Goal: Task Accomplishment & Management: Manage account settings

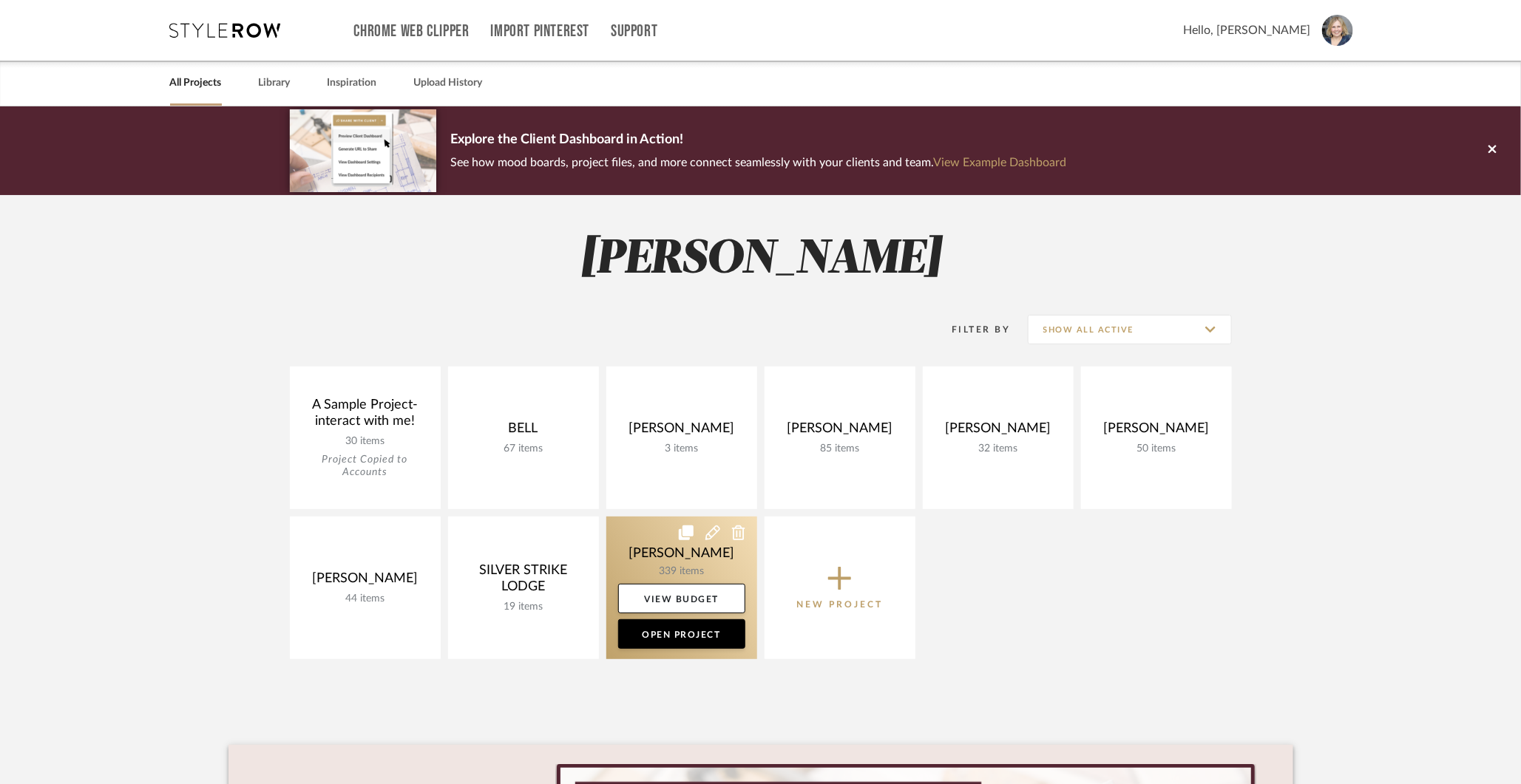
click at [685, 562] on link at bounding box center [682, 588] width 151 height 143
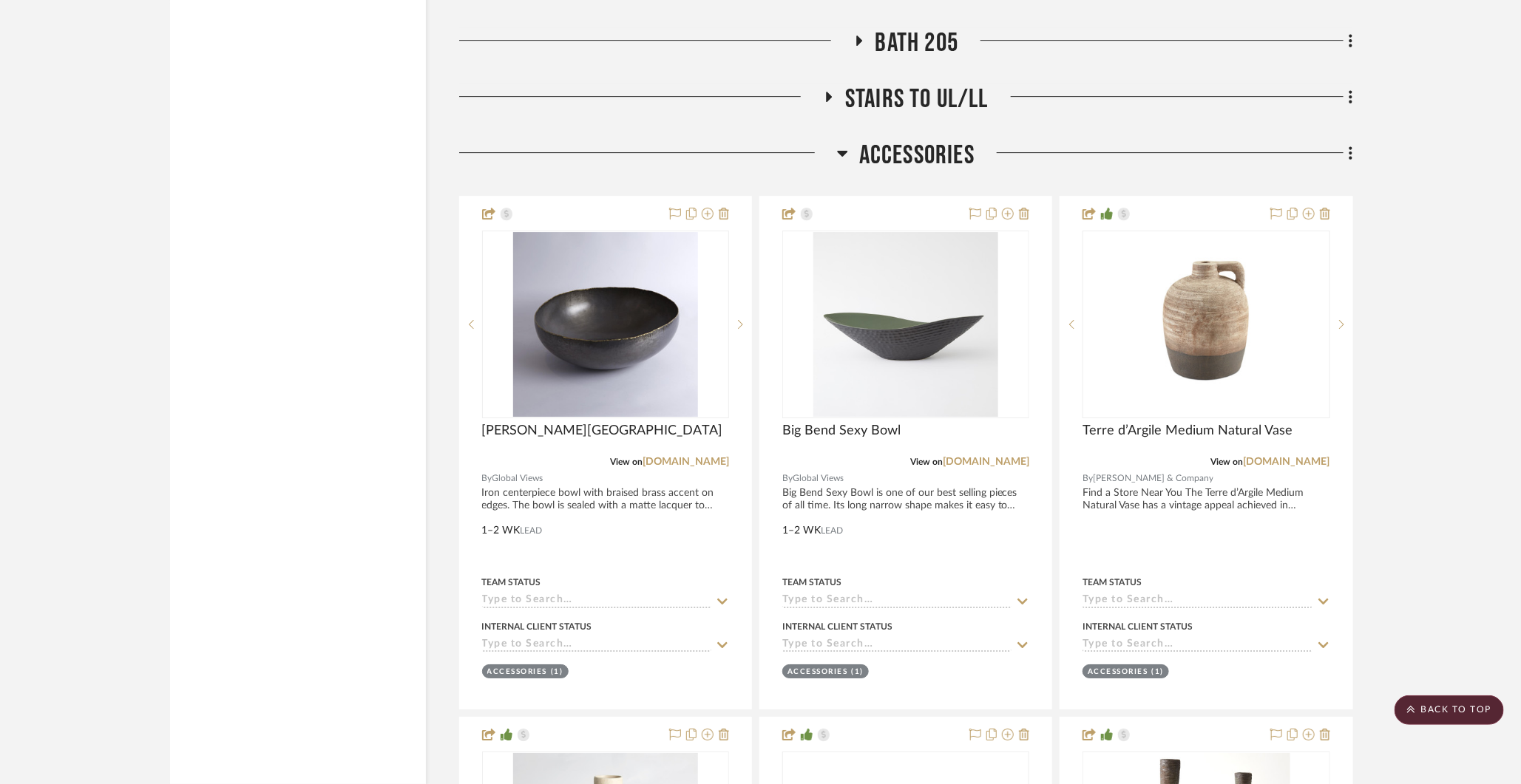
scroll to position [29923, 0]
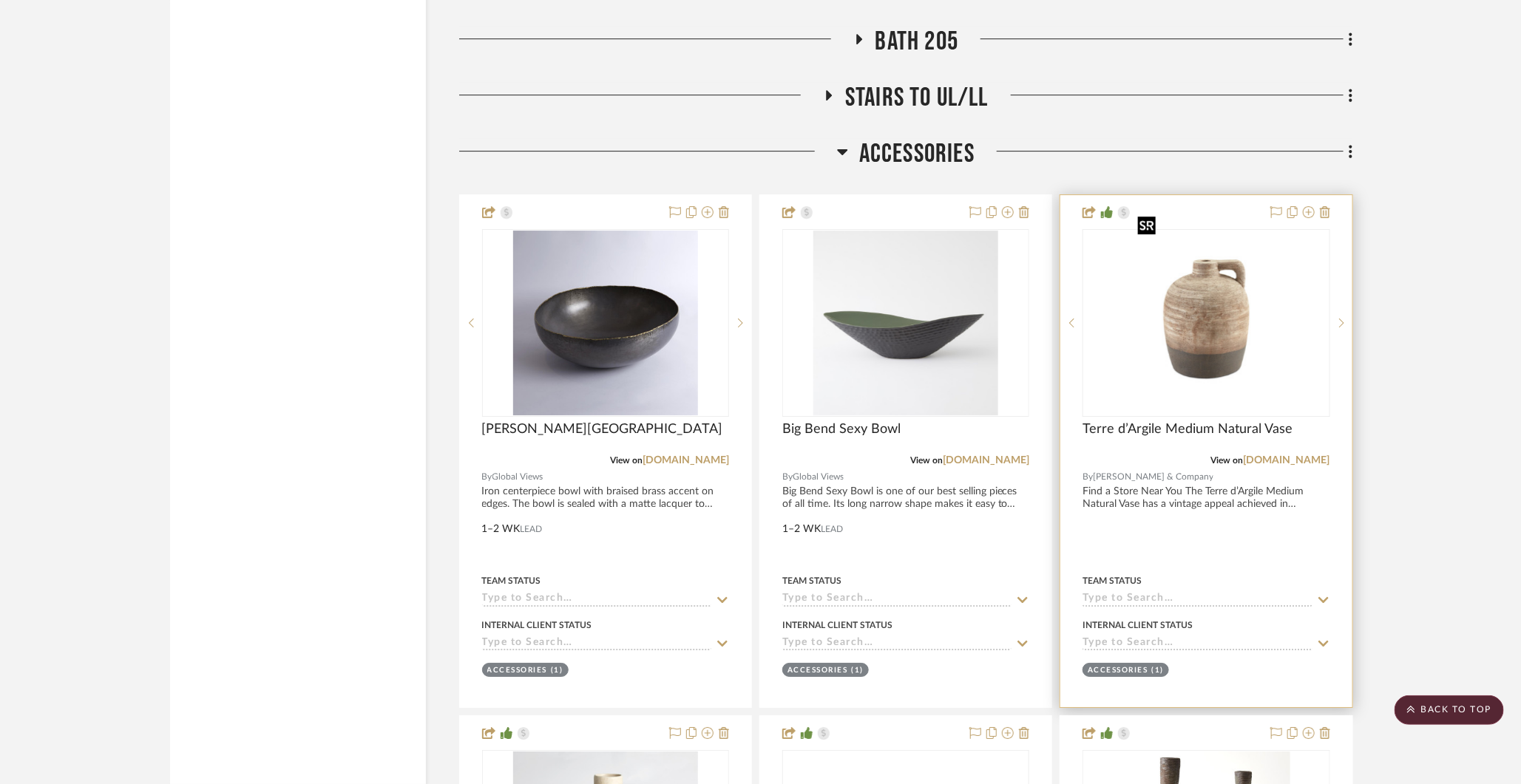
click at [1210, 318] on img "0" at bounding box center [1206, 322] width 148 height 184
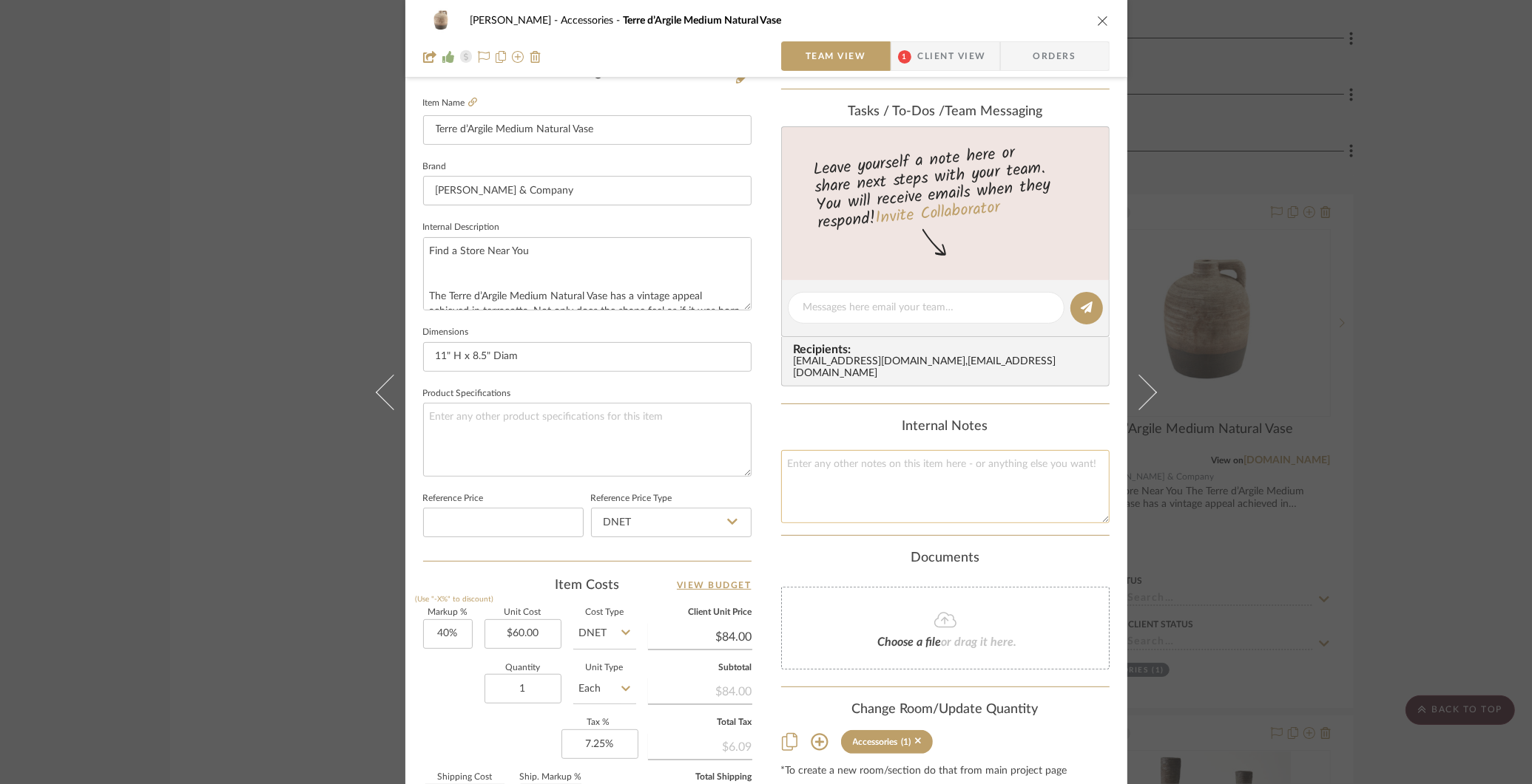
scroll to position [0, 0]
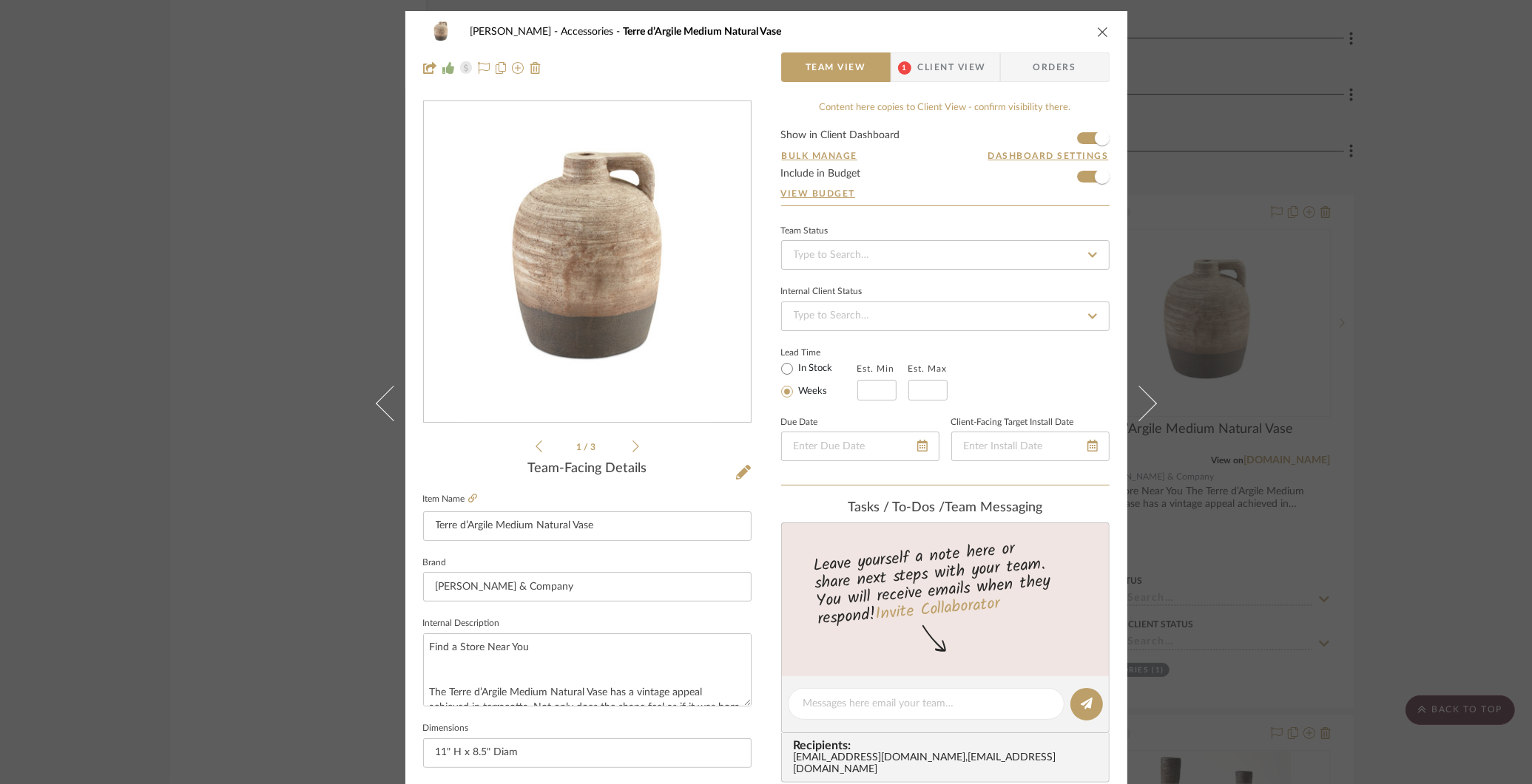
click at [1097, 30] on icon "close" at bounding box center [1103, 32] width 12 height 12
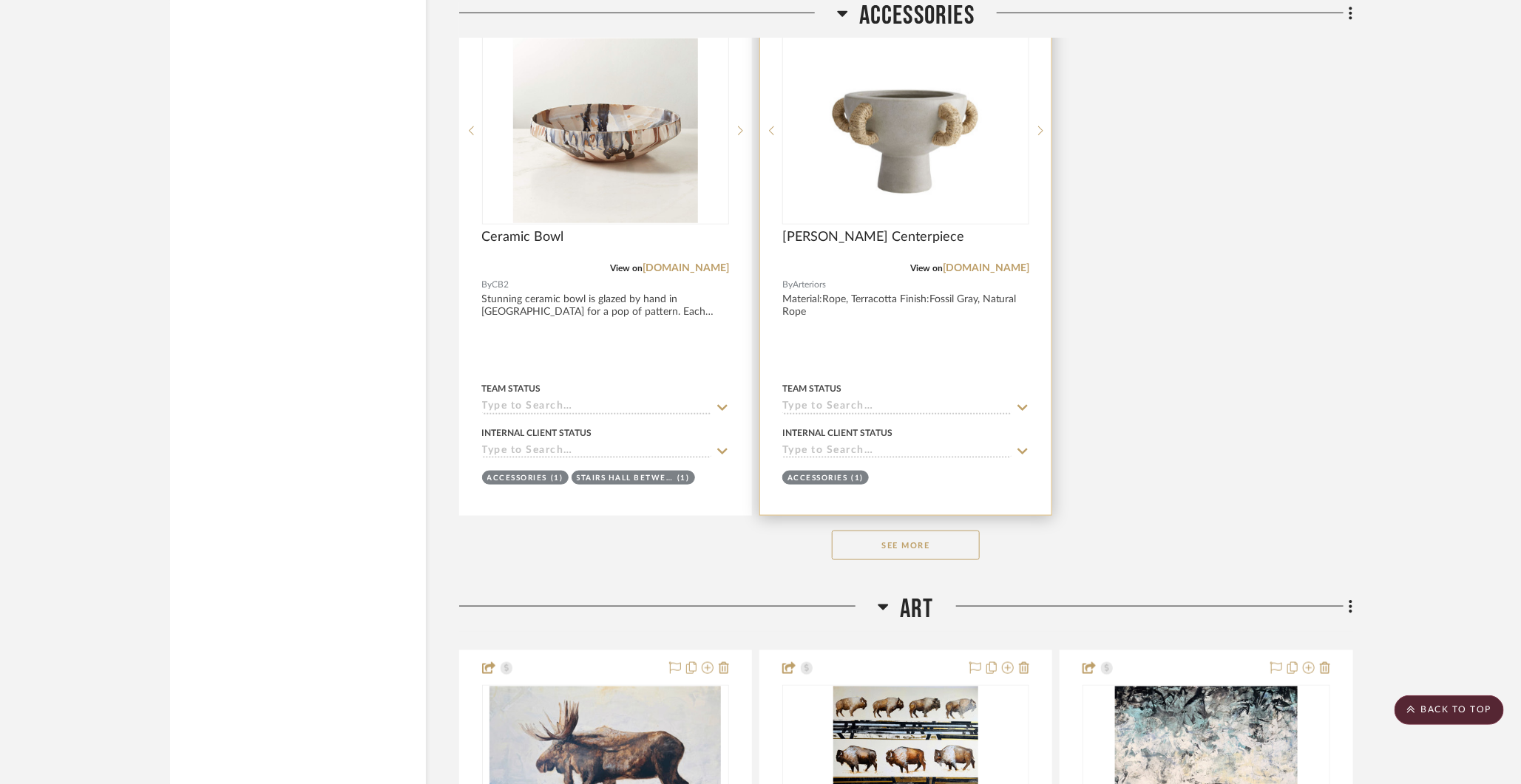
scroll to position [31162, 0]
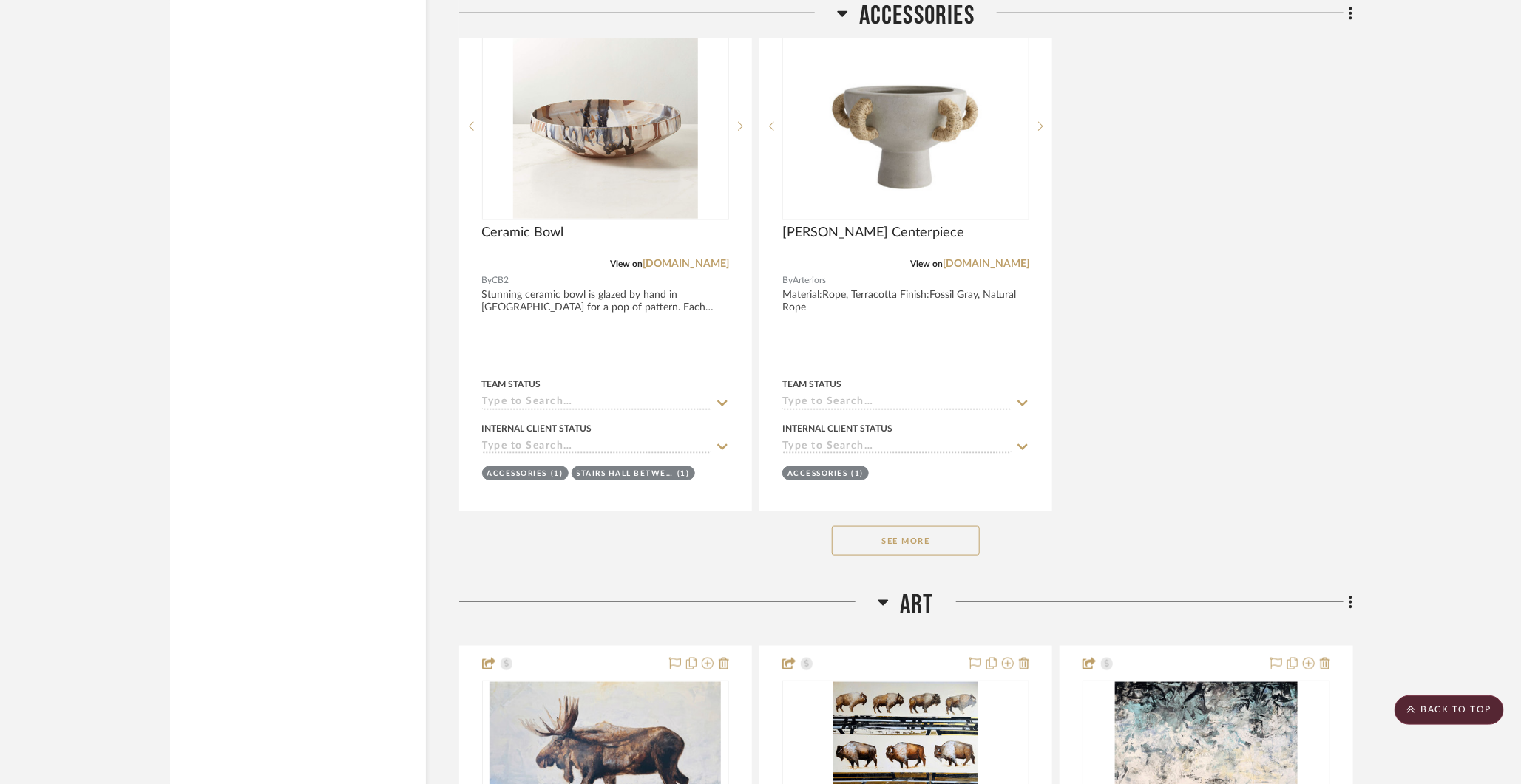
click at [913, 527] on button "See More" at bounding box center [905, 541] width 148 height 30
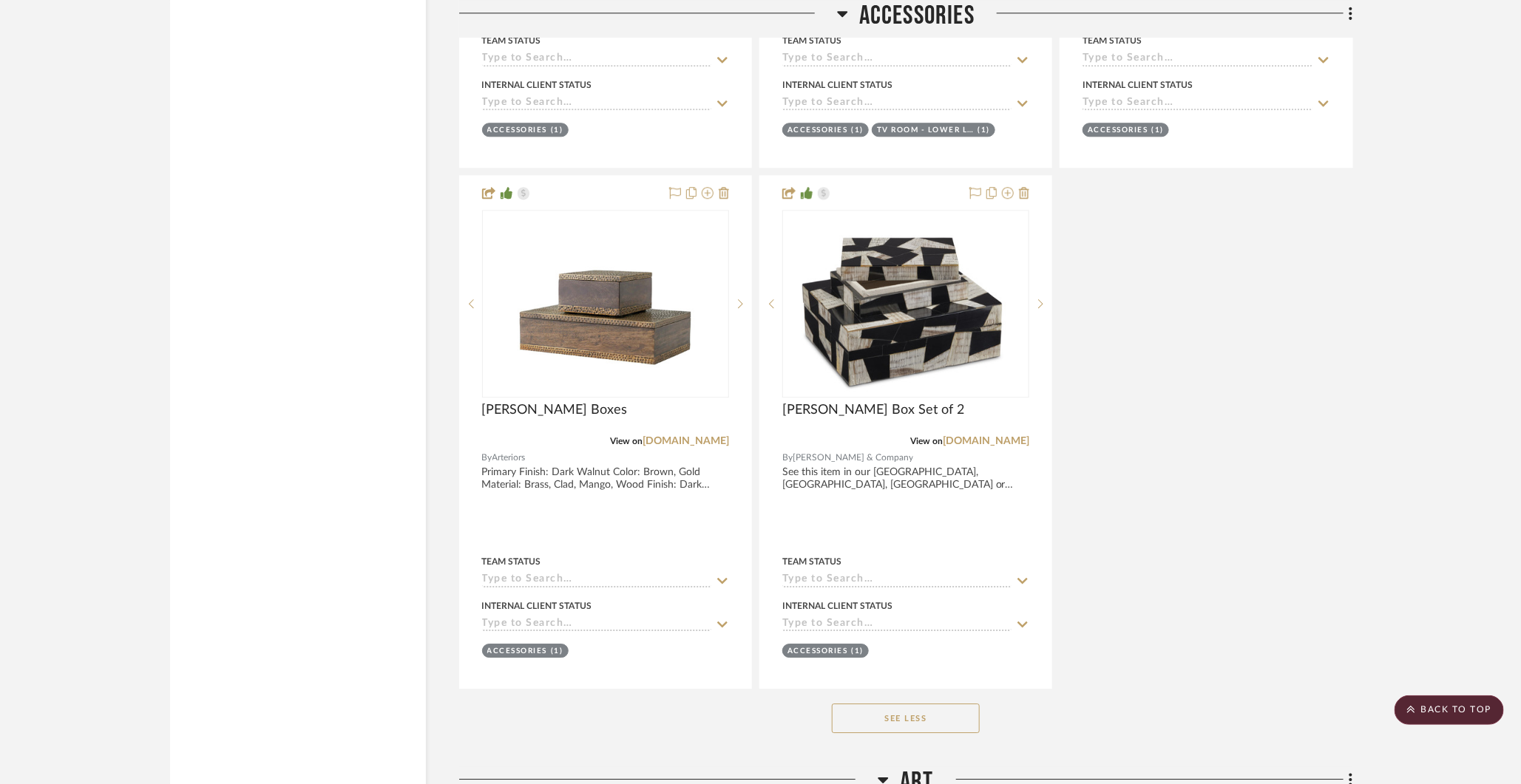
scroll to position [32569, 0]
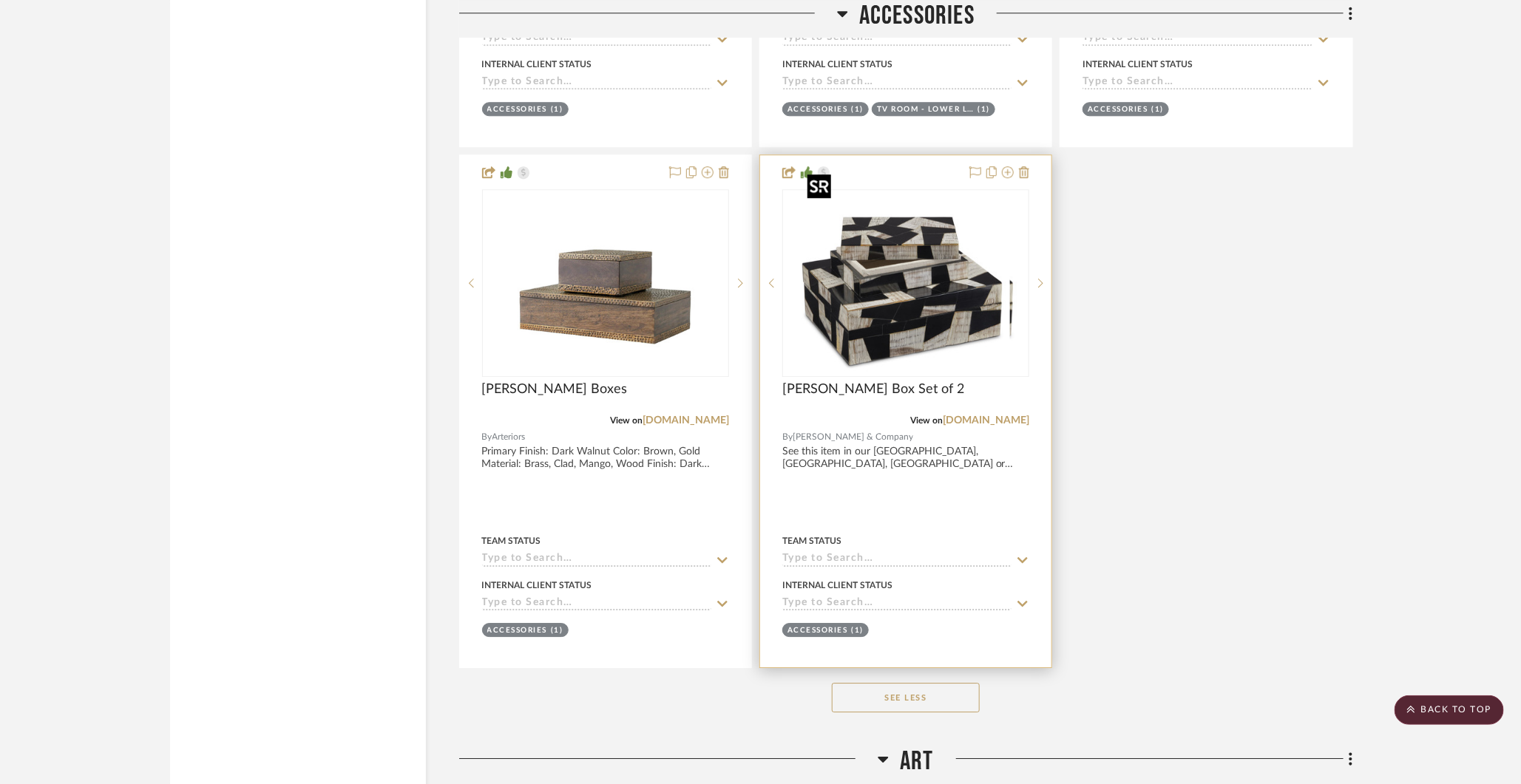
click at [956, 237] on div at bounding box center [905, 283] width 247 height 187
click at [907, 279] on img "0" at bounding box center [905, 282] width 208 height 184
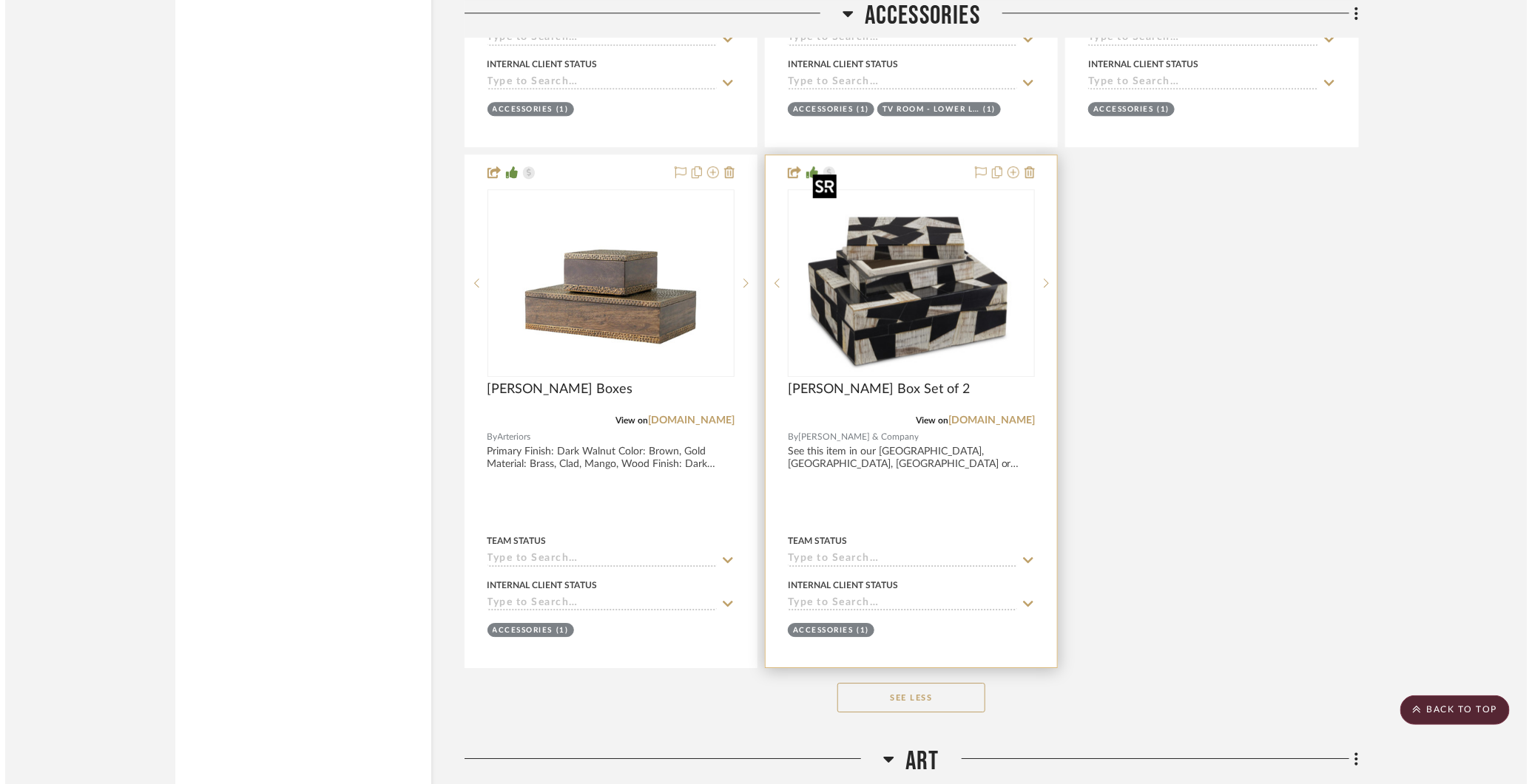
scroll to position [0, 0]
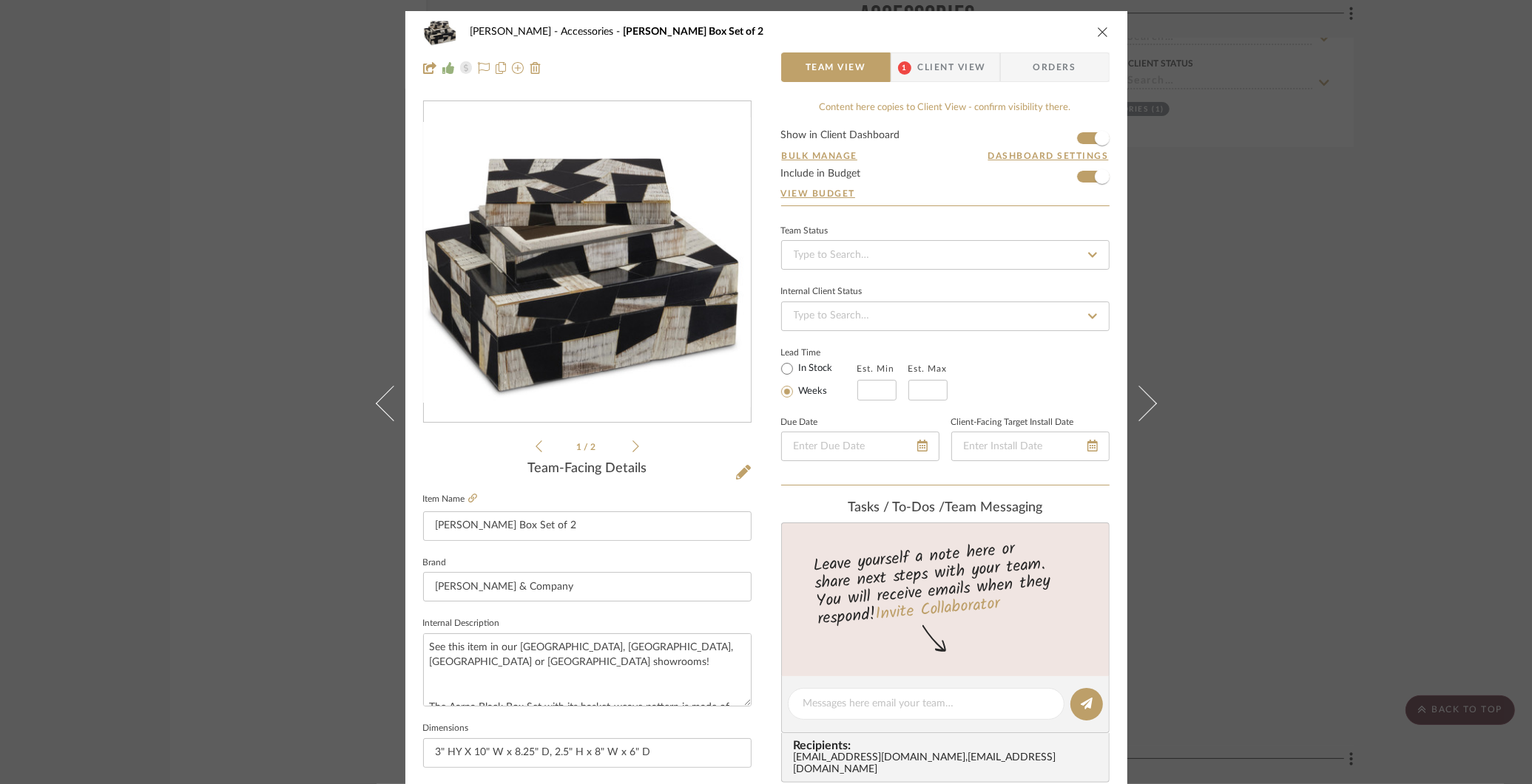
click at [467, 490] on fieldset "Item Name [PERSON_NAME] Box Set of 2" at bounding box center [587, 515] width 328 height 51
click at [469, 496] on icon at bounding box center [473, 498] width 9 height 9
click at [736, 468] on icon at bounding box center [743, 472] width 15 height 15
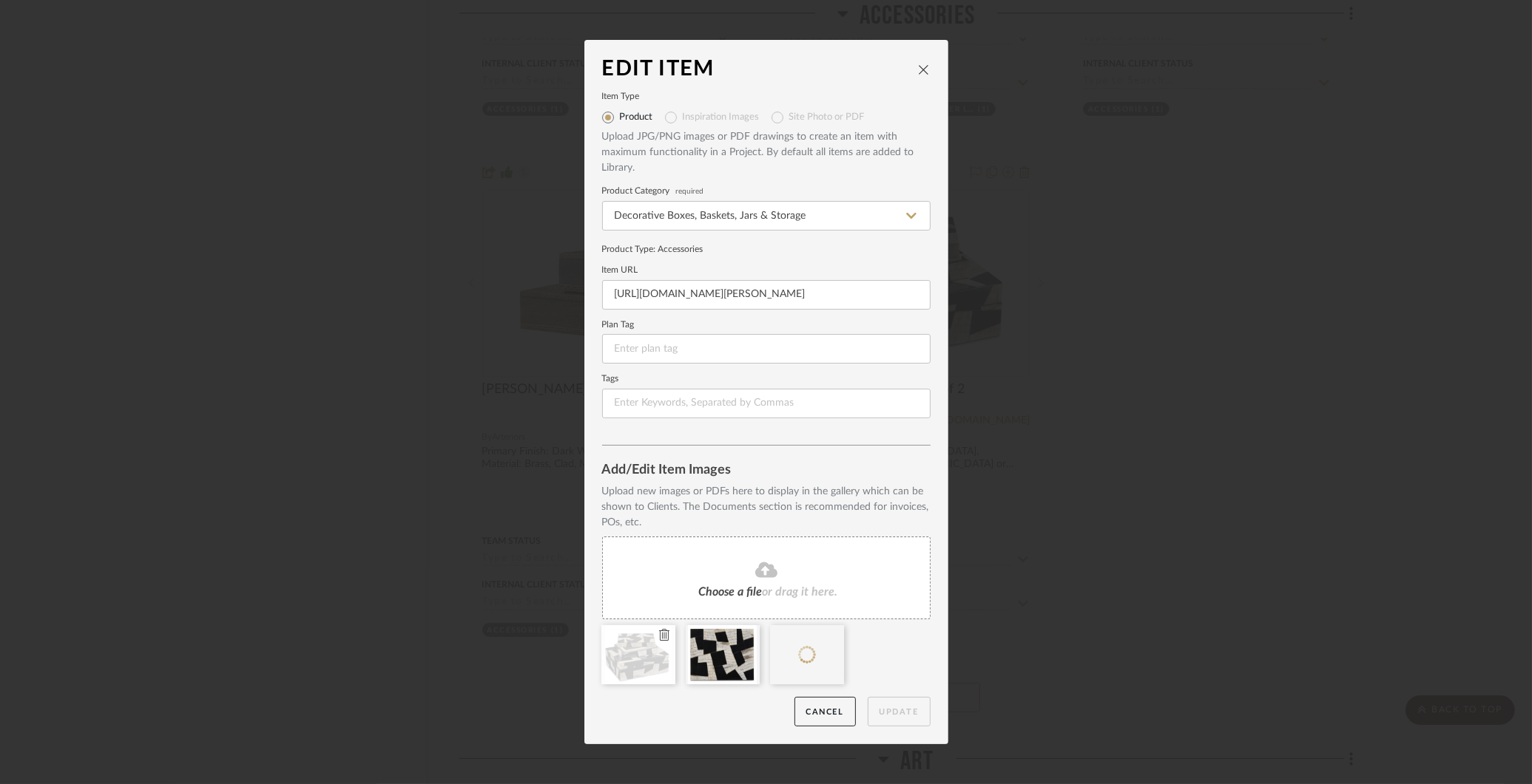
click at [659, 632] on icon at bounding box center [664, 635] width 10 height 12
click at [0, 0] on icon at bounding box center [0, 0] width 0 height 0
click at [795, 294] on input "[URL][DOMAIN_NAME][PERSON_NAME]" at bounding box center [766, 295] width 328 height 30
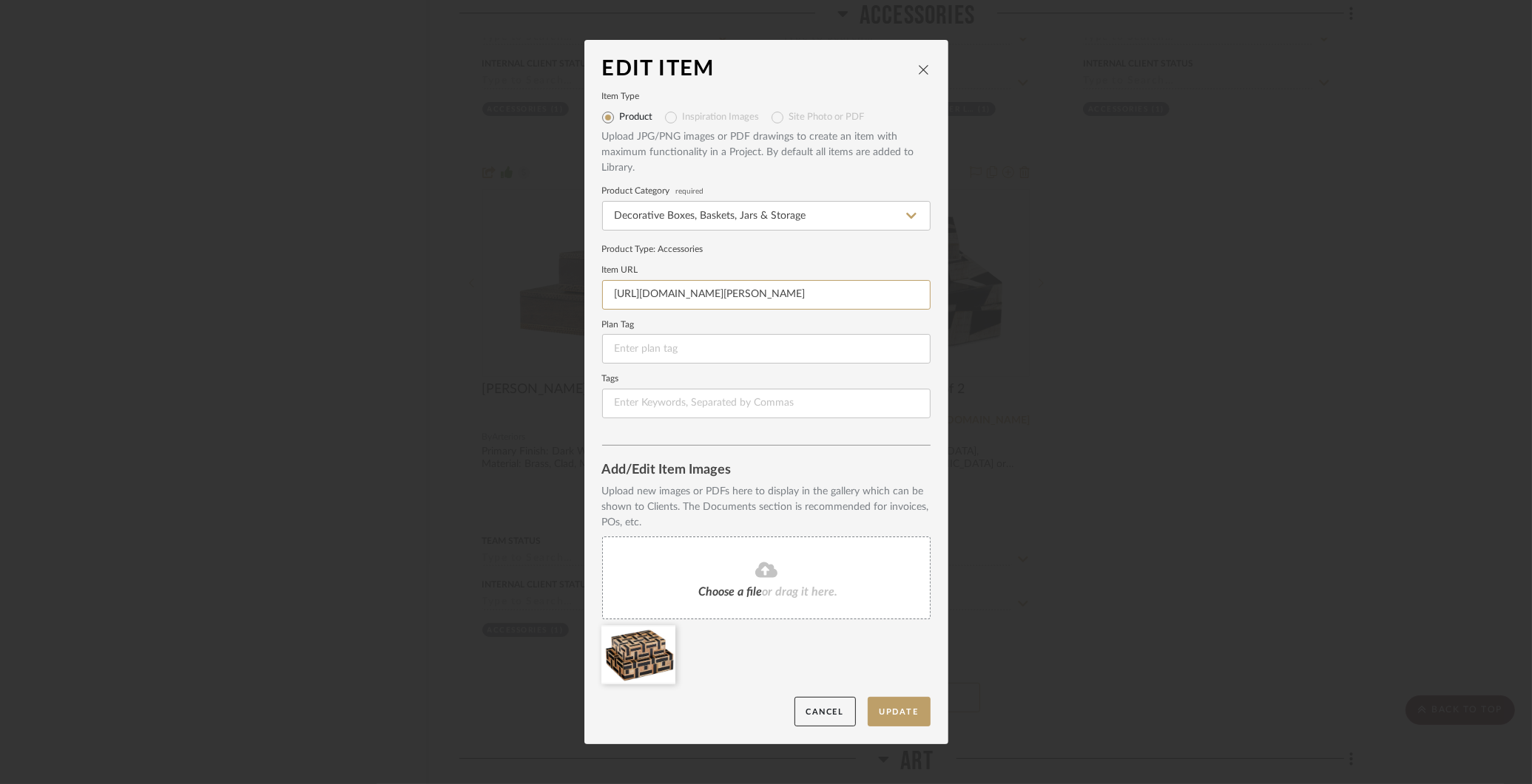
paste input "aarna-box-set-of-2/?sku=1200-0898"
type input "[URL][DOMAIN_NAME]"
click at [894, 710] on button "Update" at bounding box center [899, 712] width 63 height 31
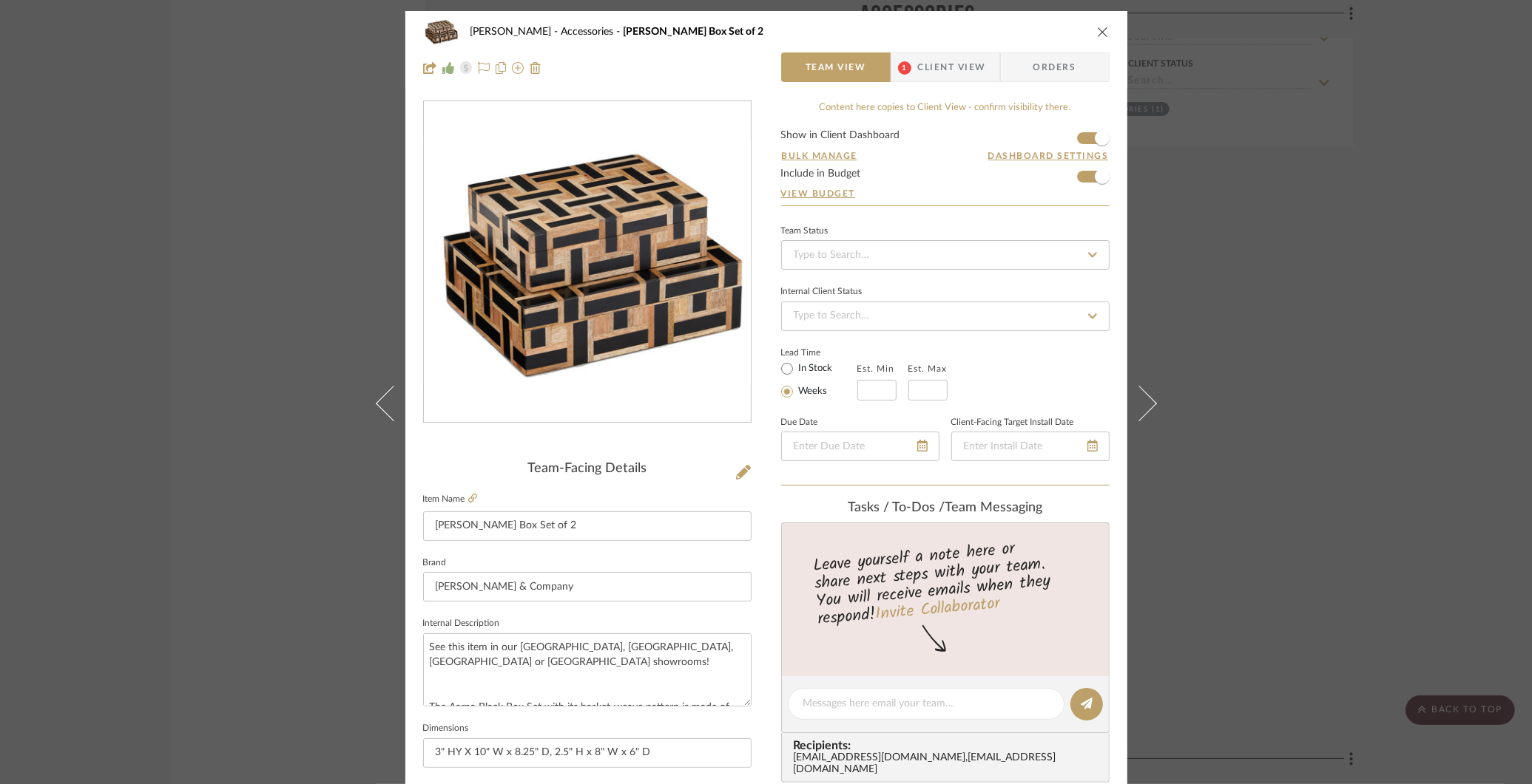
click at [1305, 78] on div "[PERSON_NAME] Accessories [PERSON_NAME] Box Set of 2 Team View 1 Client View Or…" at bounding box center [766, 392] width 1532 height 784
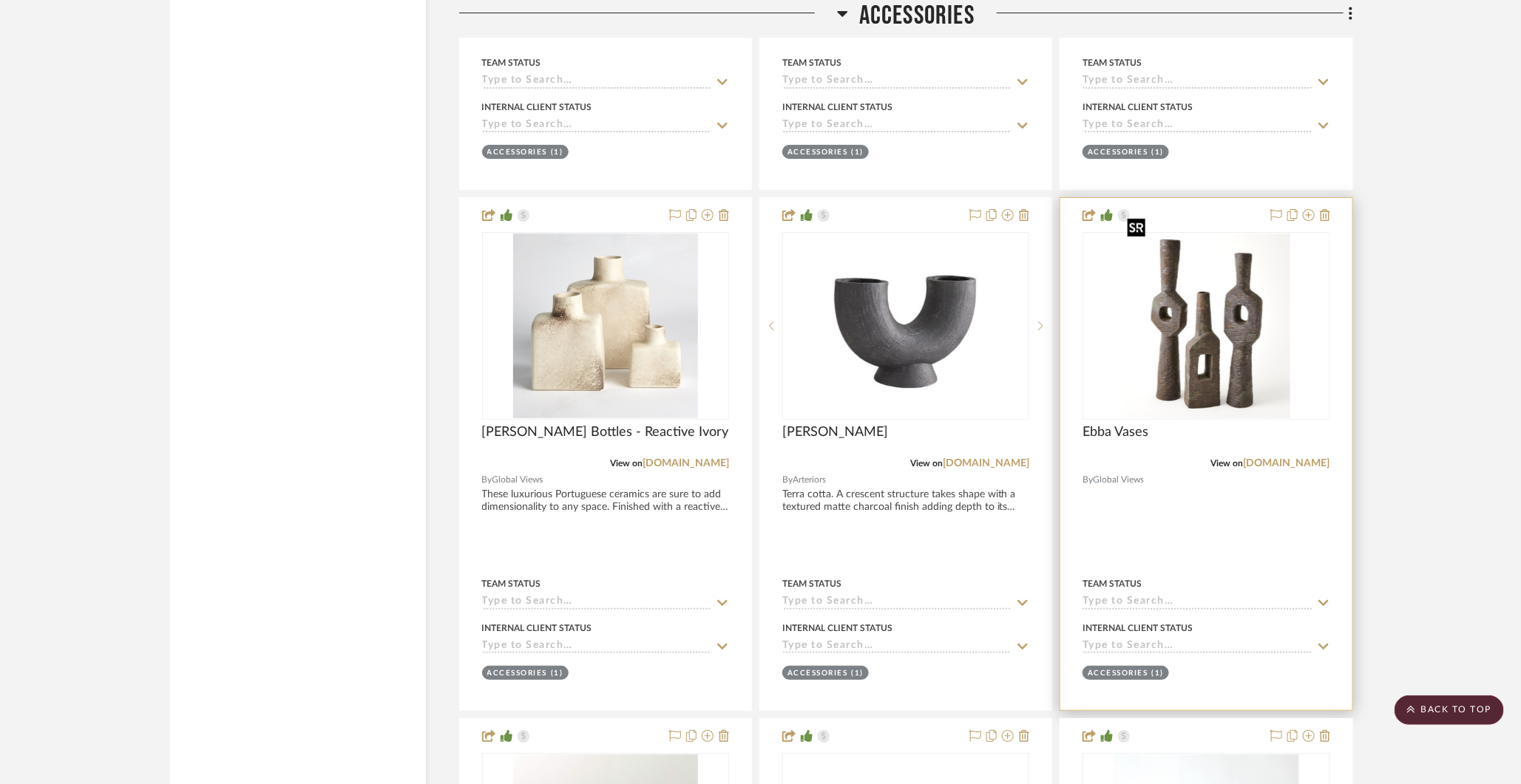
scroll to position [30026, 0]
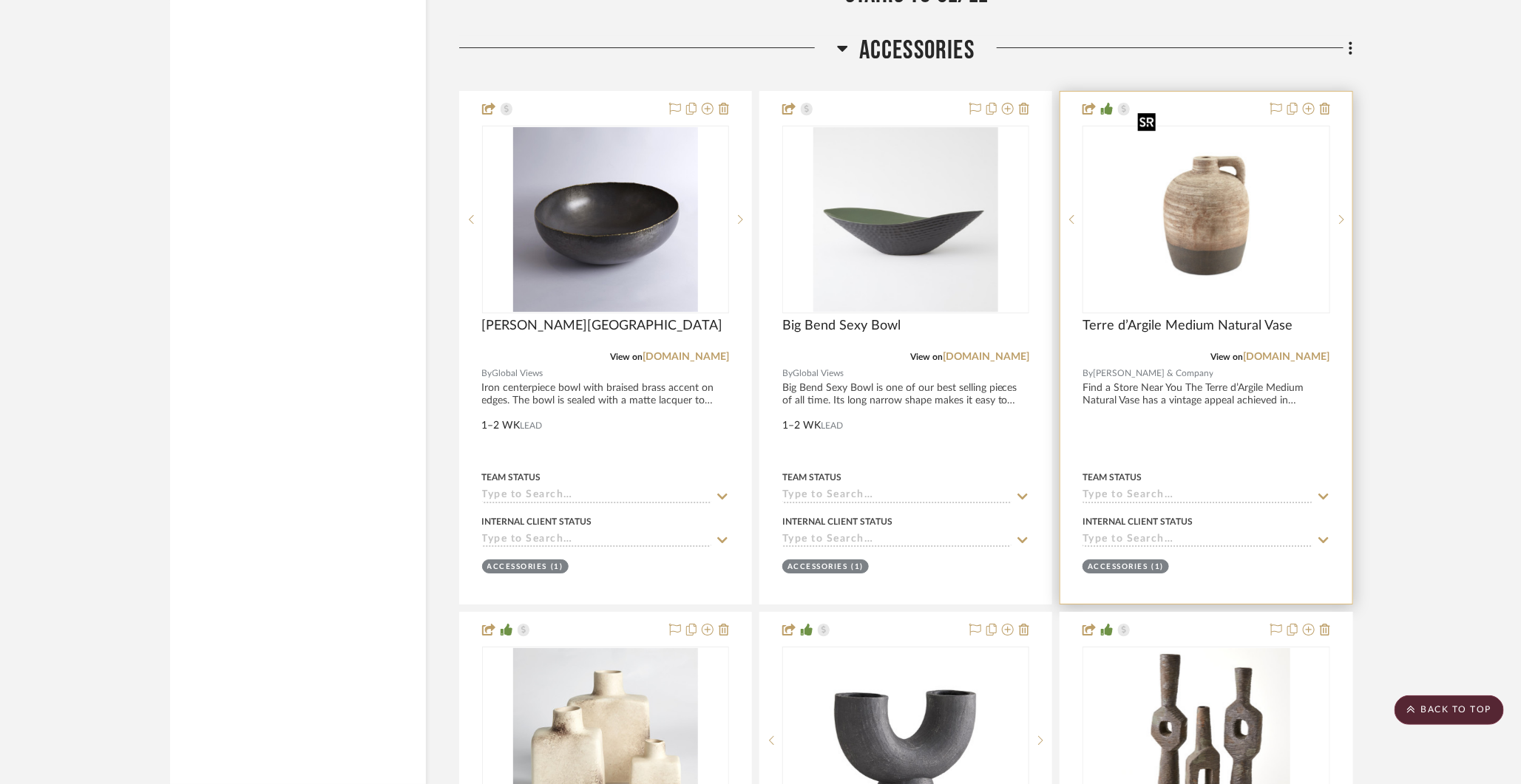
click at [1211, 229] on img "0" at bounding box center [1206, 219] width 148 height 184
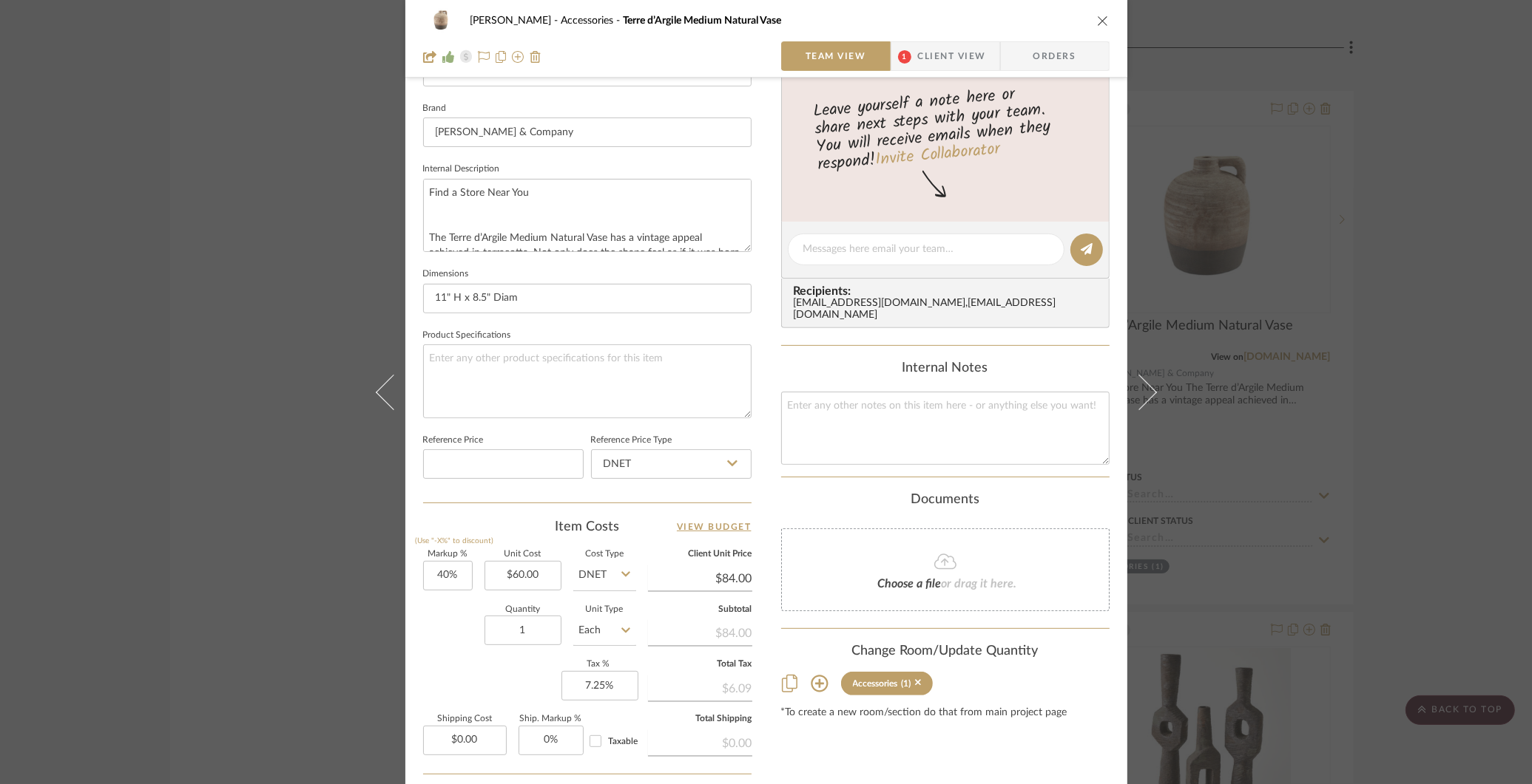
scroll to position [589, 0]
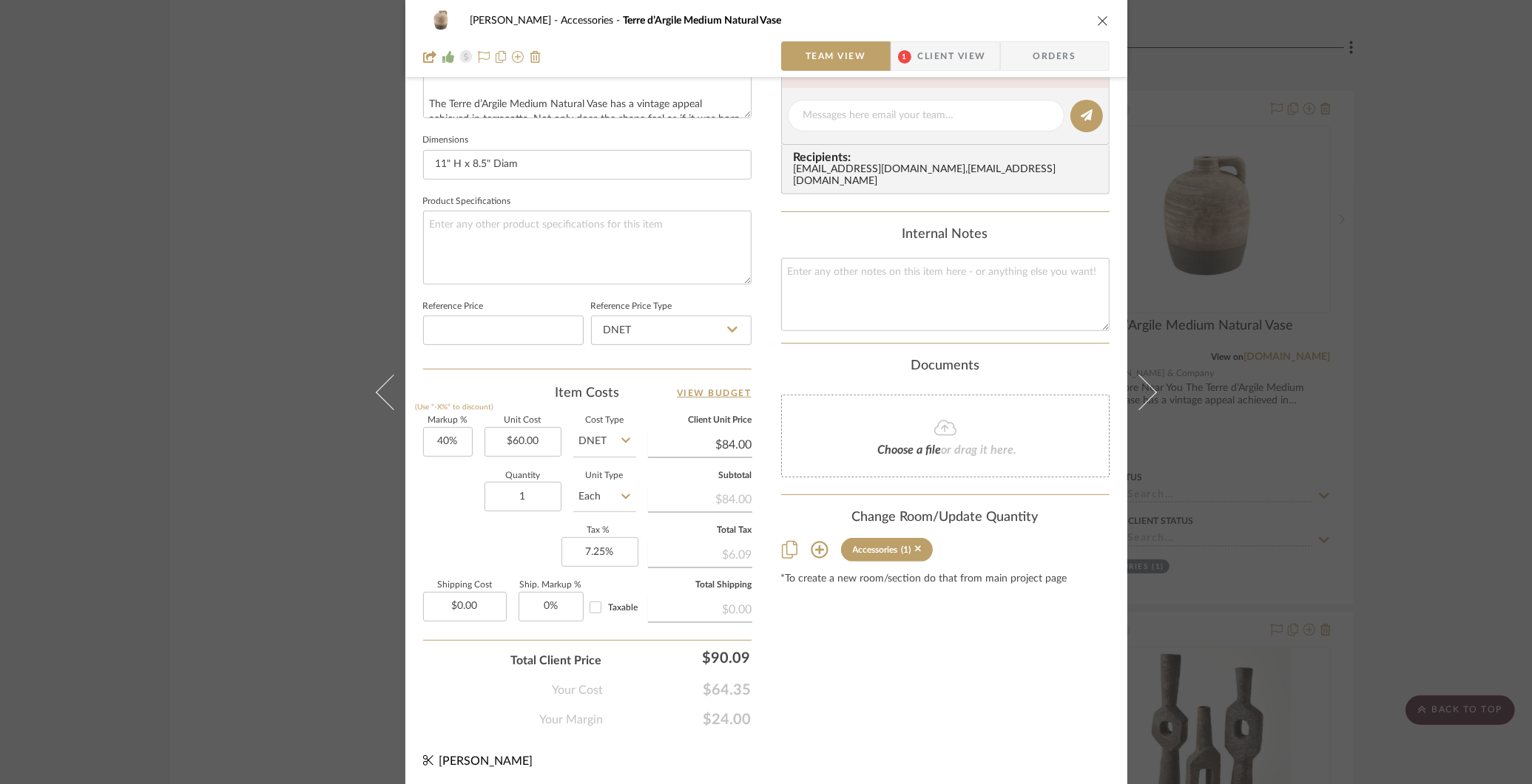
click at [350, 214] on div "[PERSON_NAME] Accessories Terre d’Argile Medium Natural Vase Team View 1 Client…" at bounding box center [766, 392] width 1532 height 784
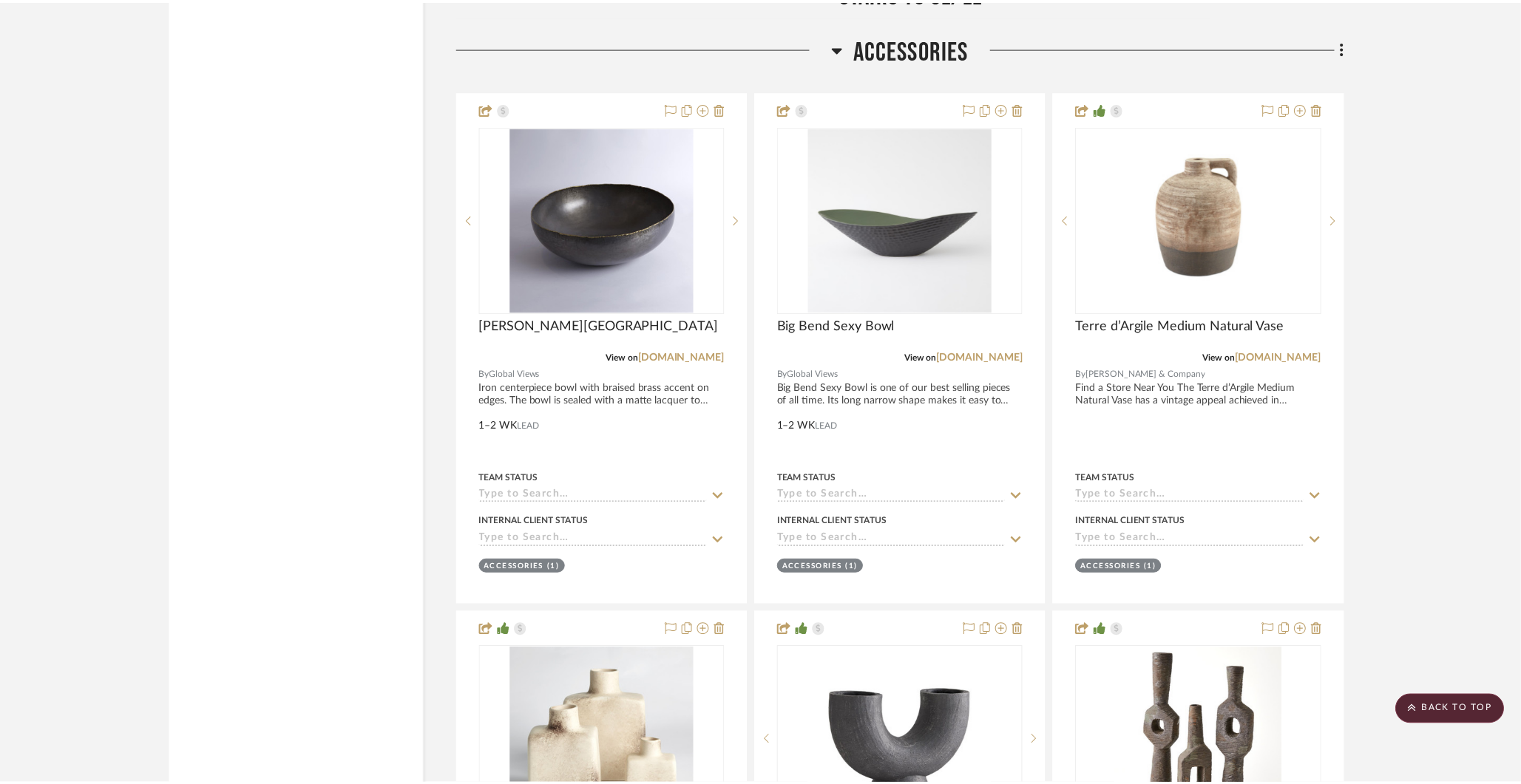
scroll to position [30026, 0]
